Goal: Task Accomplishment & Management: Manage account settings

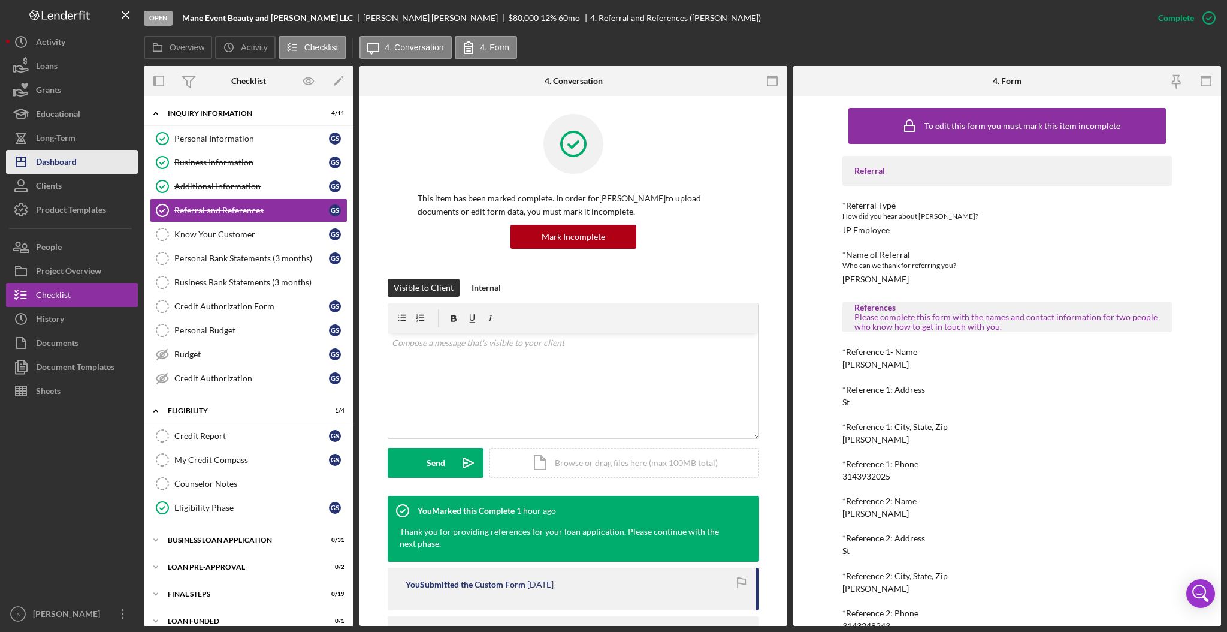
click at [78, 153] on button "Icon/Dashboard Dashboard" at bounding box center [72, 162] width 132 height 24
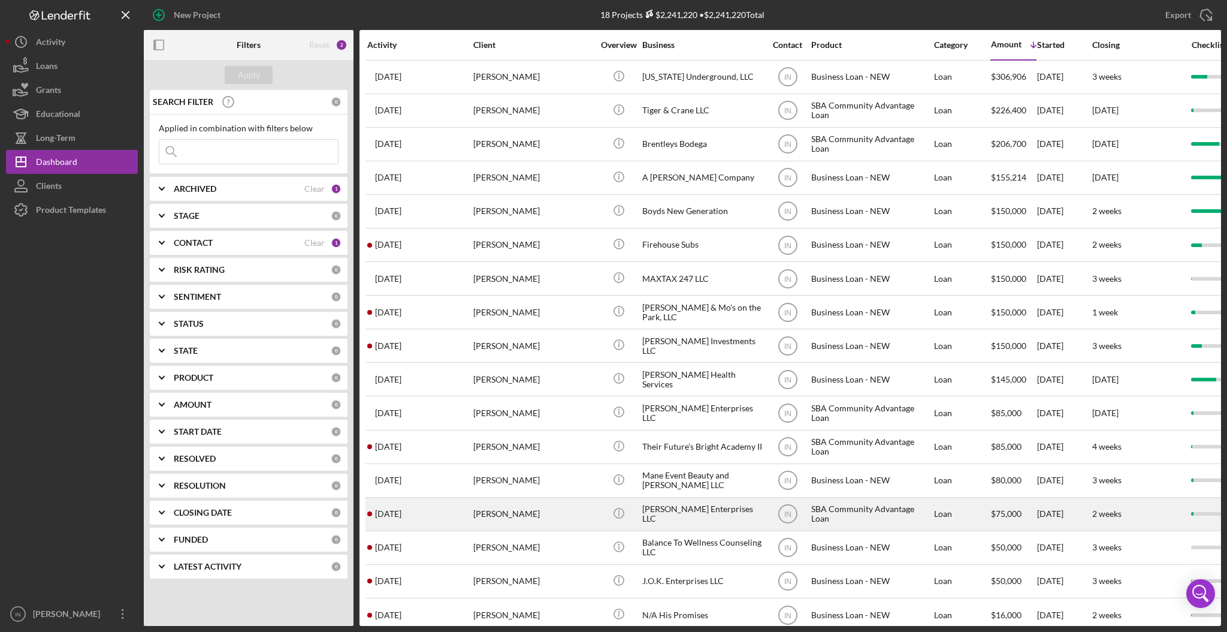
scroll to position [60, 0]
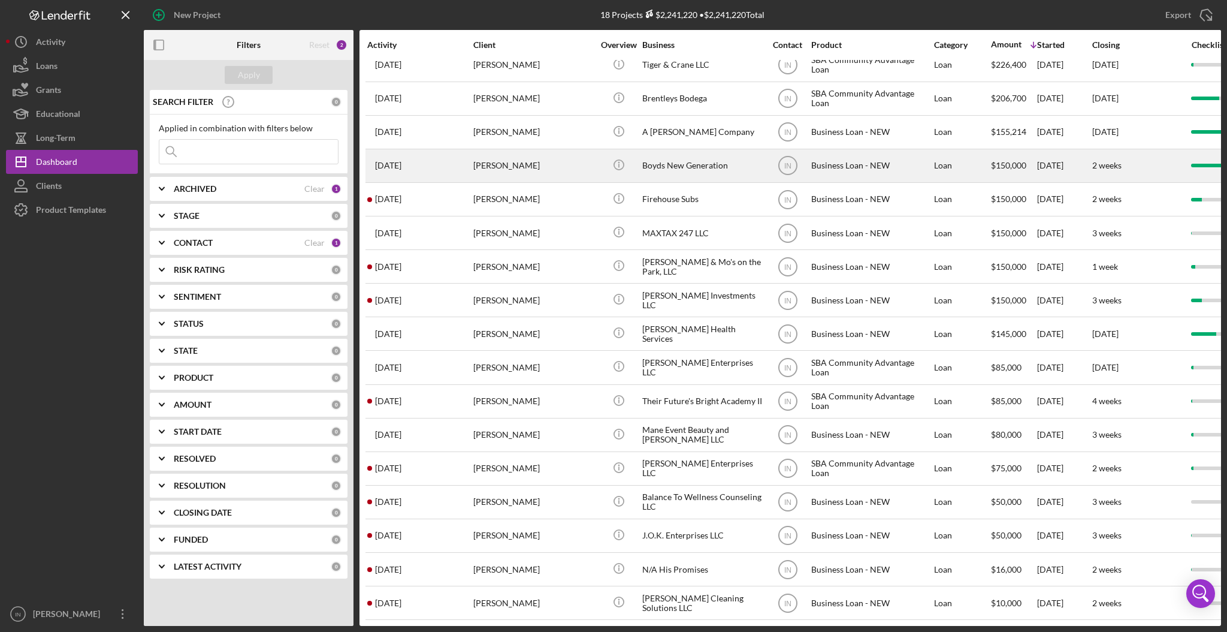
click at [531, 150] on div "[PERSON_NAME]" at bounding box center [533, 166] width 120 height 32
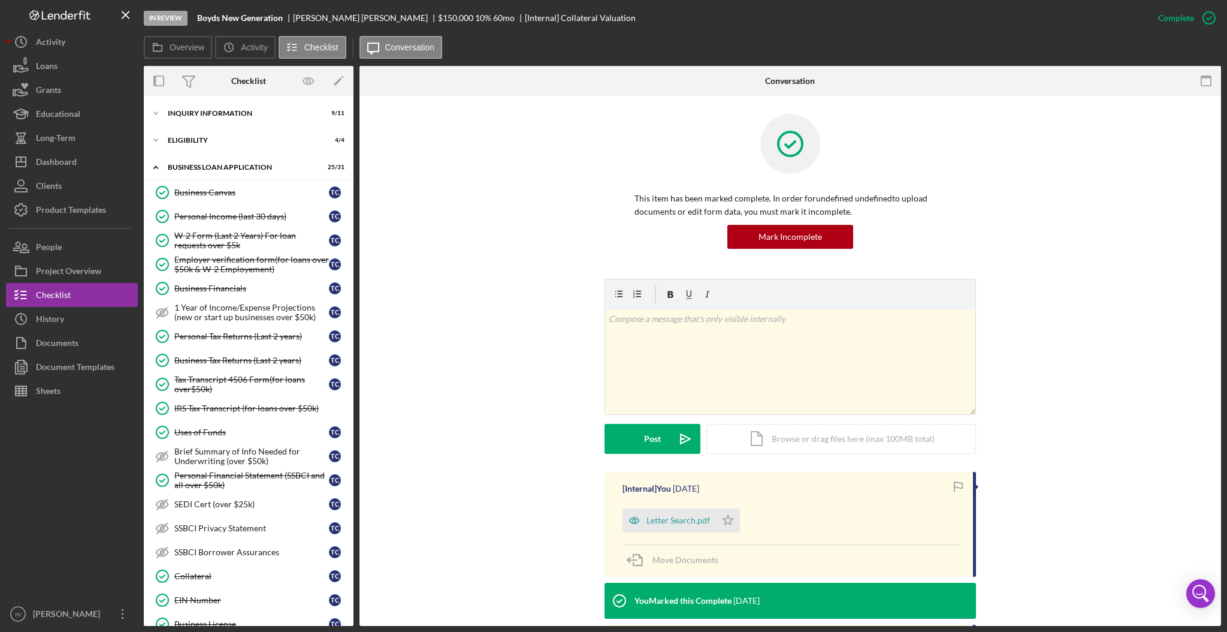
click at [237, 99] on div "Icon/Expander INQUIRY INFORMATION 9 / 11 Icon/Expander ELIGIBILITY 4 / 4 Icon/E…" at bounding box center [249, 361] width 210 height 530
click at [232, 107] on div "Icon/Expander INQUIRY INFORMATION 9 / 11" at bounding box center [249, 113] width 210 height 24
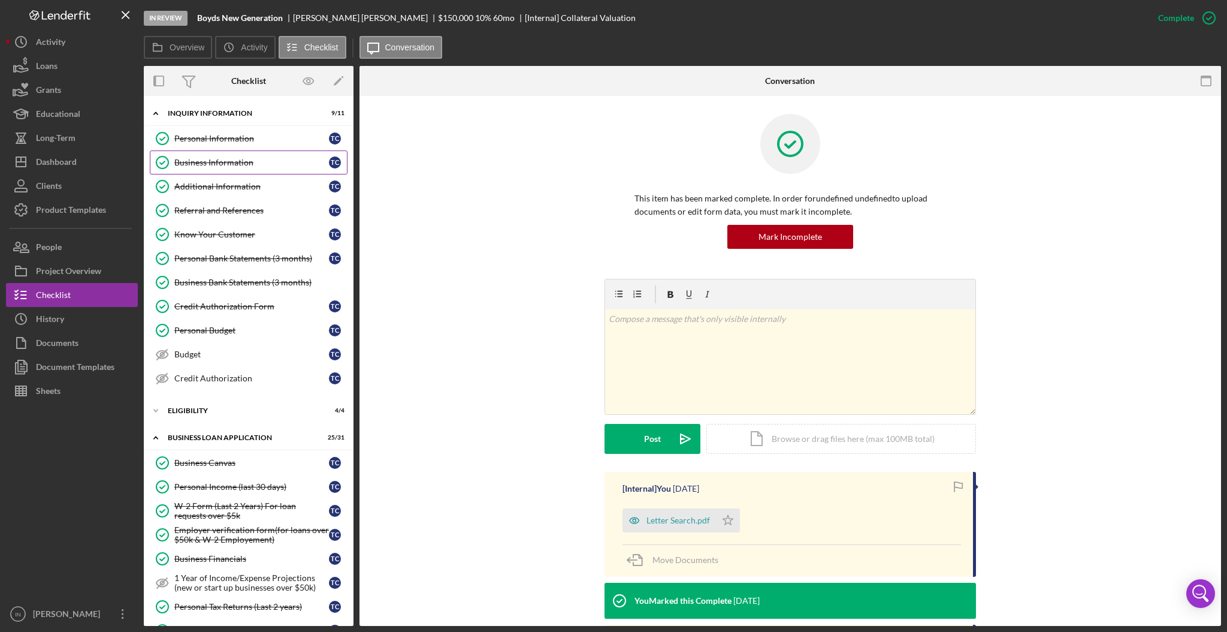
click at [235, 165] on div "Business Information" at bounding box center [251, 163] width 155 height 10
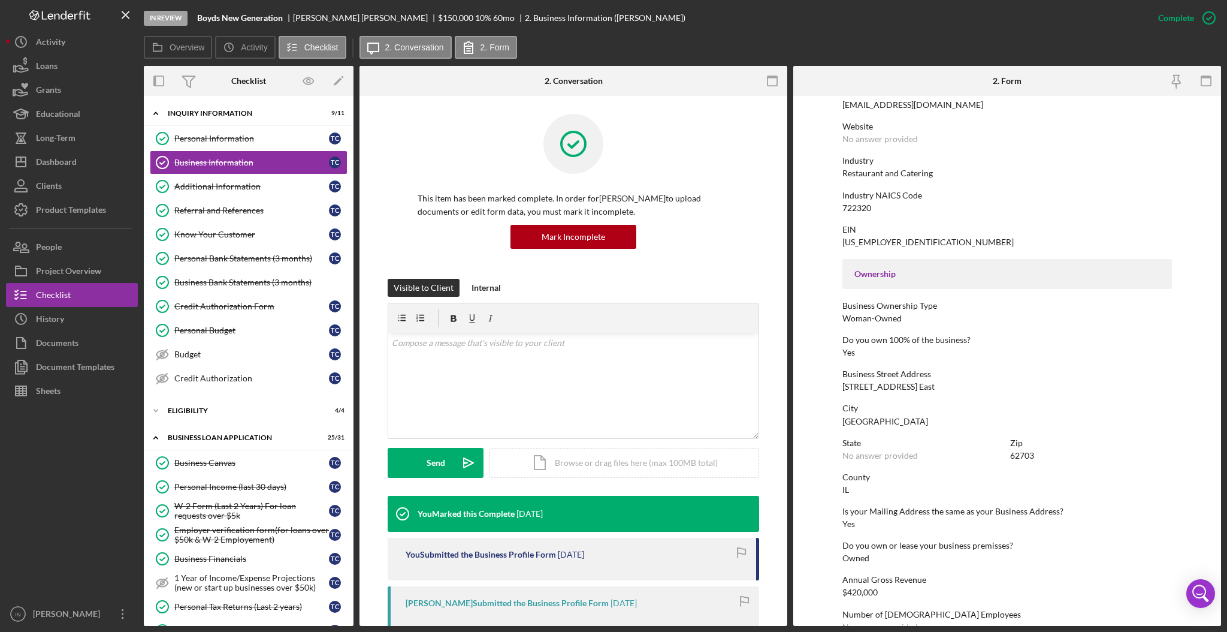
scroll to position [319, 0]
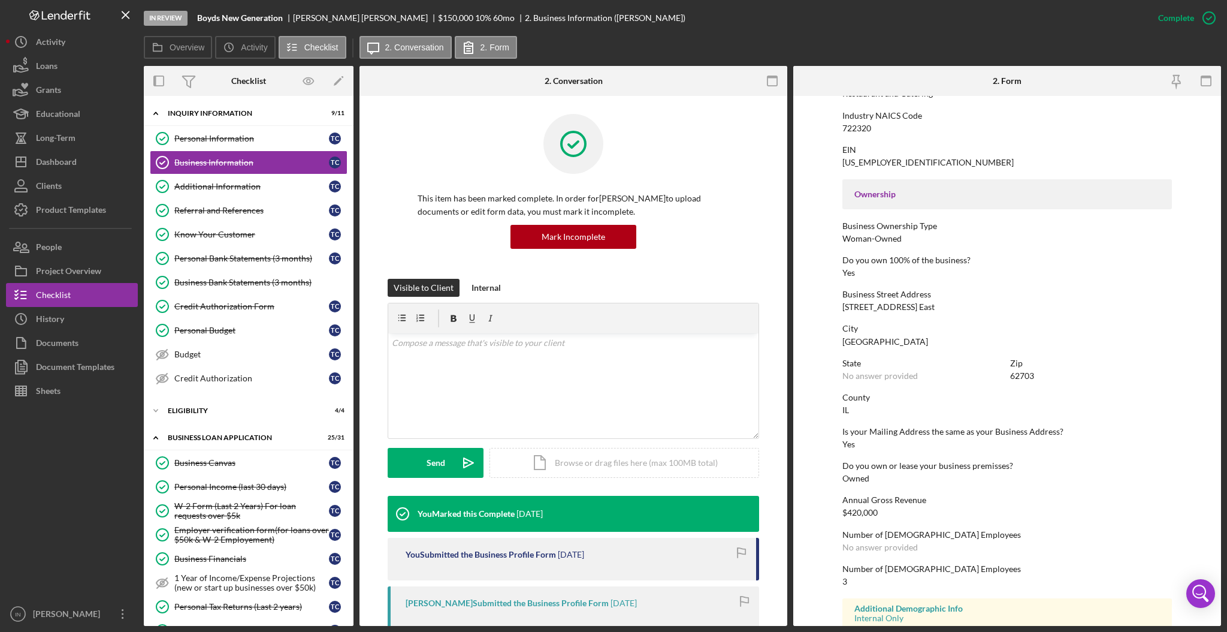
drag, startPoint x: 944, startPoint y: 307, endPoint x: 842, endPoint y: 311, distance: 101.9
click at [843, 311] on div "Business Street Address [STREET_ADDRESS] East" at bounding box center [1008, 300] width 330 height 22
copy div "[STREET_ADDRESS] East"
click at [105, 163] on button "Icon/Dashboard Dashboard" at bounding box center [72, 162] width 132 height 24
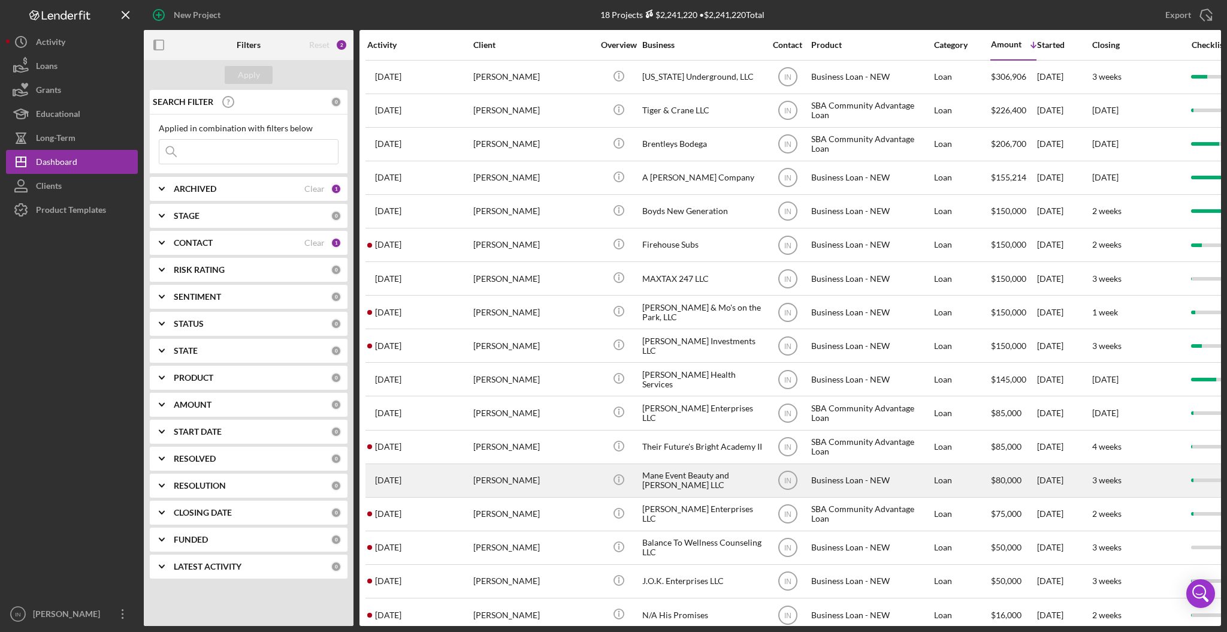
click at [533, 476] on div "[PERSON_NAME]" at bounding box center [533, 480] width 120 height 32
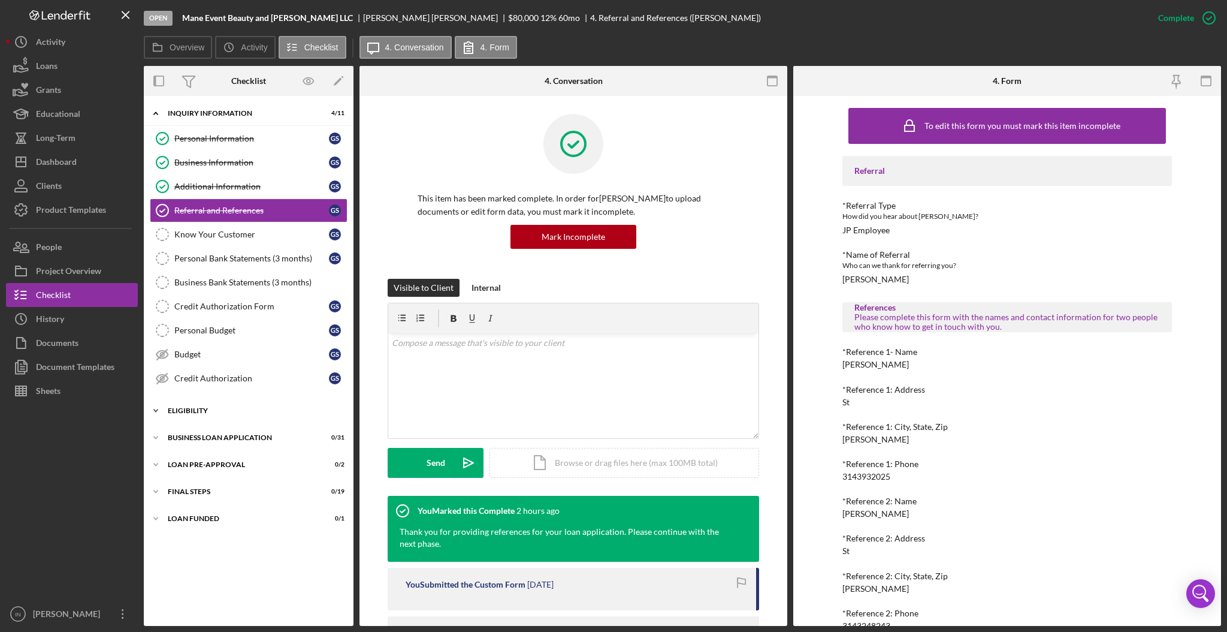
click at [217, 409] on div "ELIGIBILITY" at bounding box center [253, 410] width 171 height 7
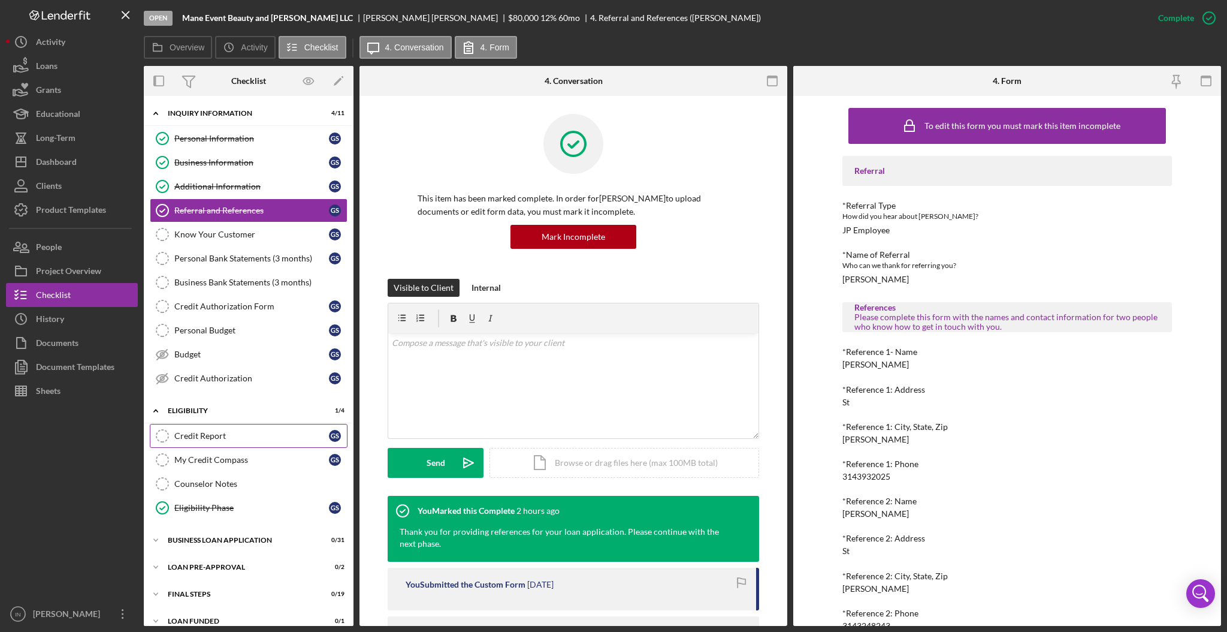
scroll to position [14, 0]
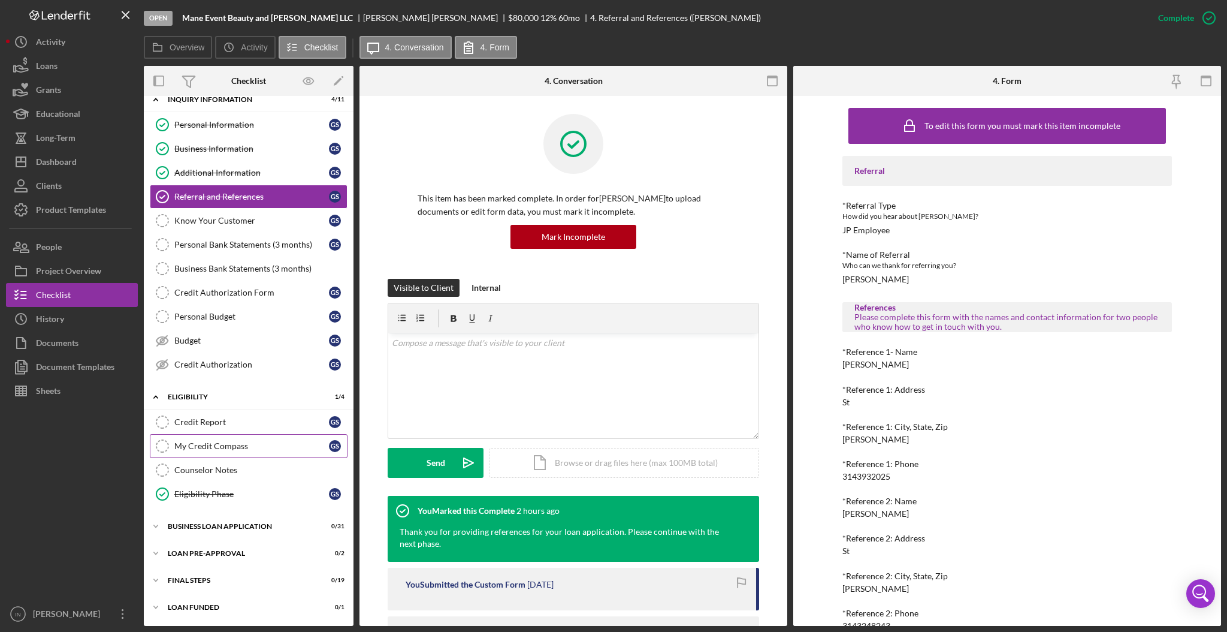
click at [221, 445] on div "My Credit Compass" at bounding box center [251, 446] width 155 height 10
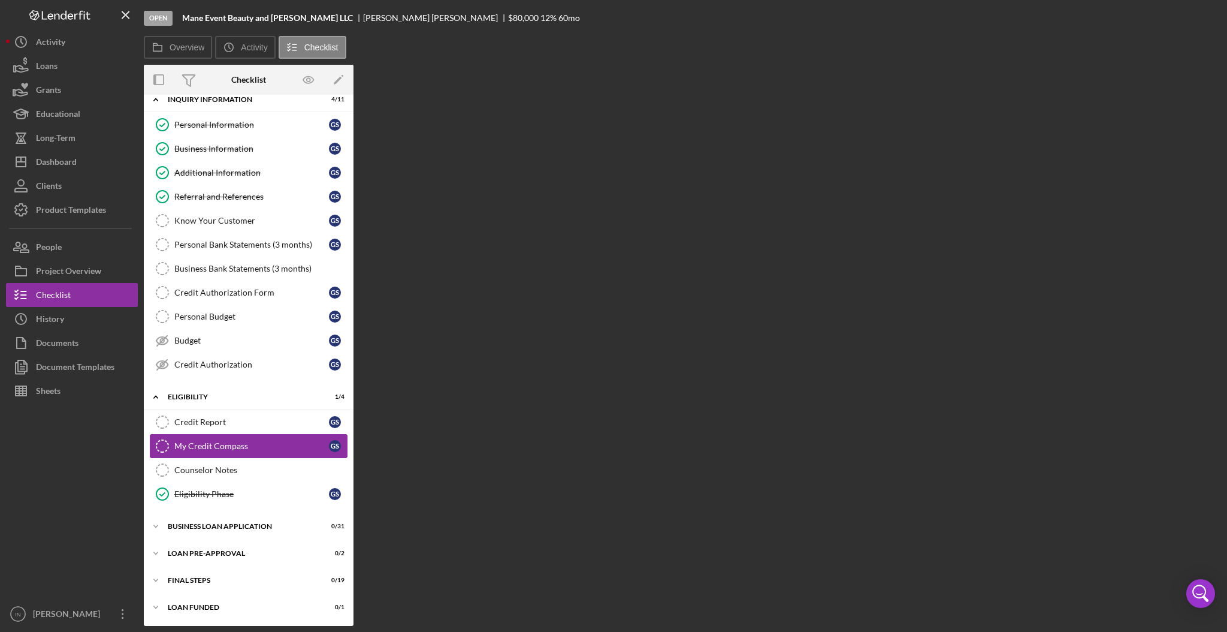
scroll to position [13, 0]
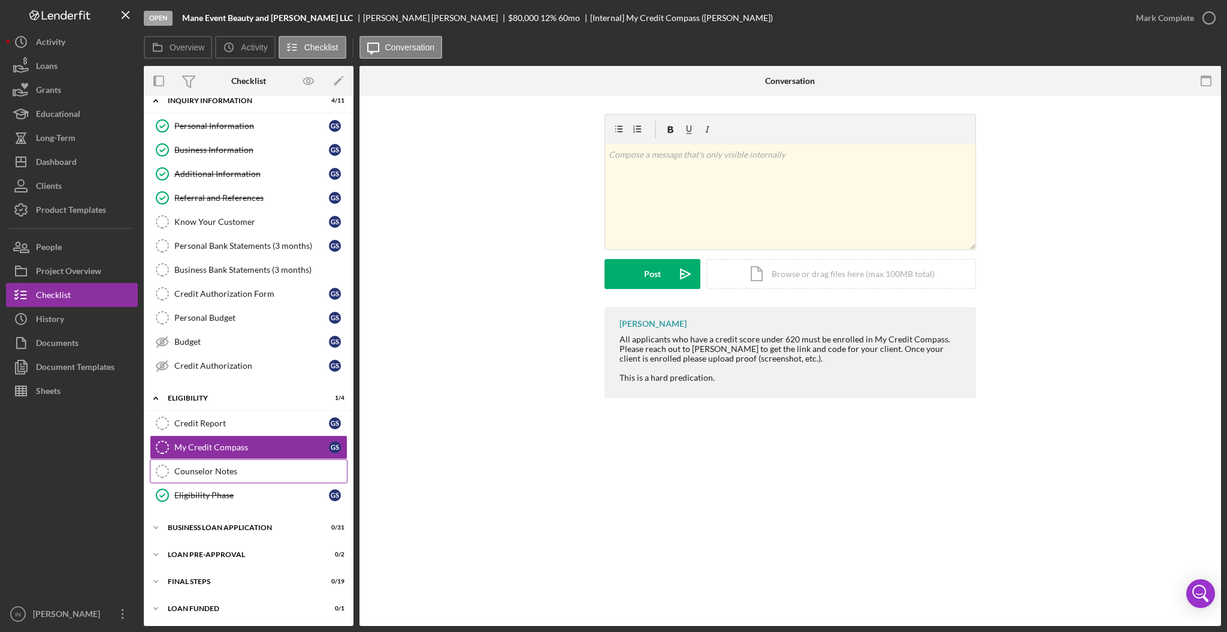
click at [223, 463] on link "Counselor Notes Counselor Notes" at bounding box center [249, 471] width 198 height 24
